Goal: Navigation & Orientation: Find specific page/section

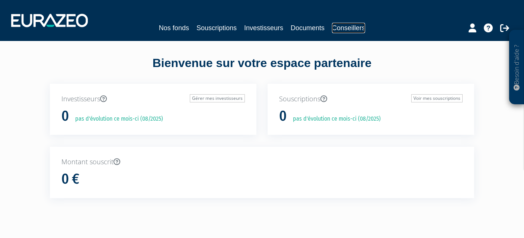
click at [353, 28] on link "Conseillers" at bounding box center [348, 28] width 33 height 10
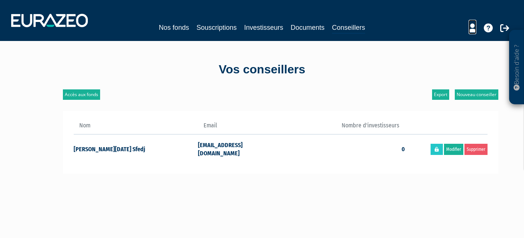
click at [474, 29] on icon at bounding box center [472, 27] width 8 height 9
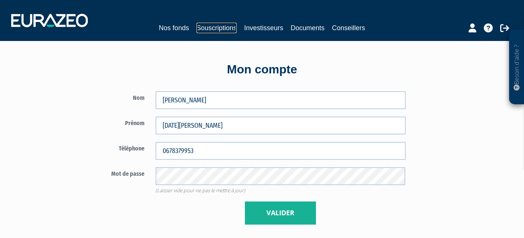
click at [222, 29] on link "Souscriptions" at bounding box center [216, 28] width 40 height 10
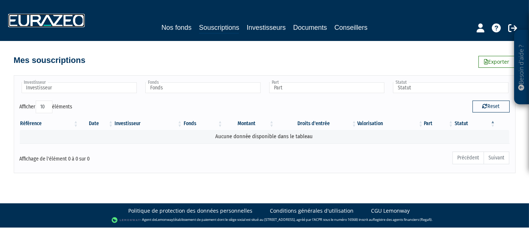
click at [59, 16] on img at bounding box center [46, 20] width 77 height 13
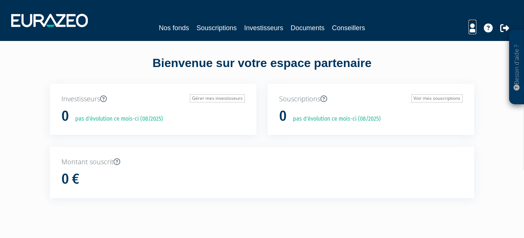
click at [471, 31] on icon at bounding box center [472, 27] width 8 height 9
